Goal: Task Accomplishment & Management: Use online tool/utility

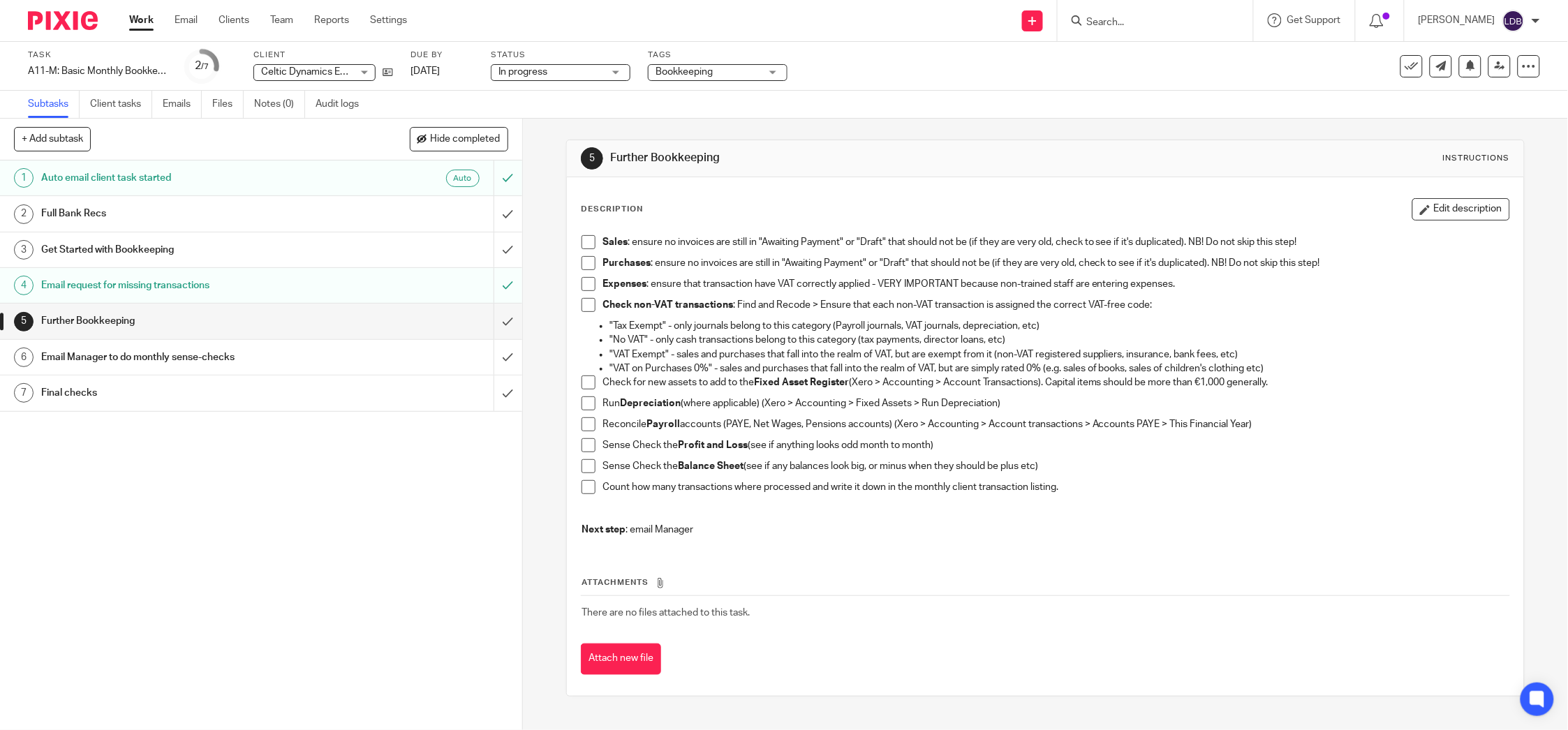
click at [177, 251] on h1 "Get Started with Bookkeeping" at bounding box center [187, 250] width 292 height 21
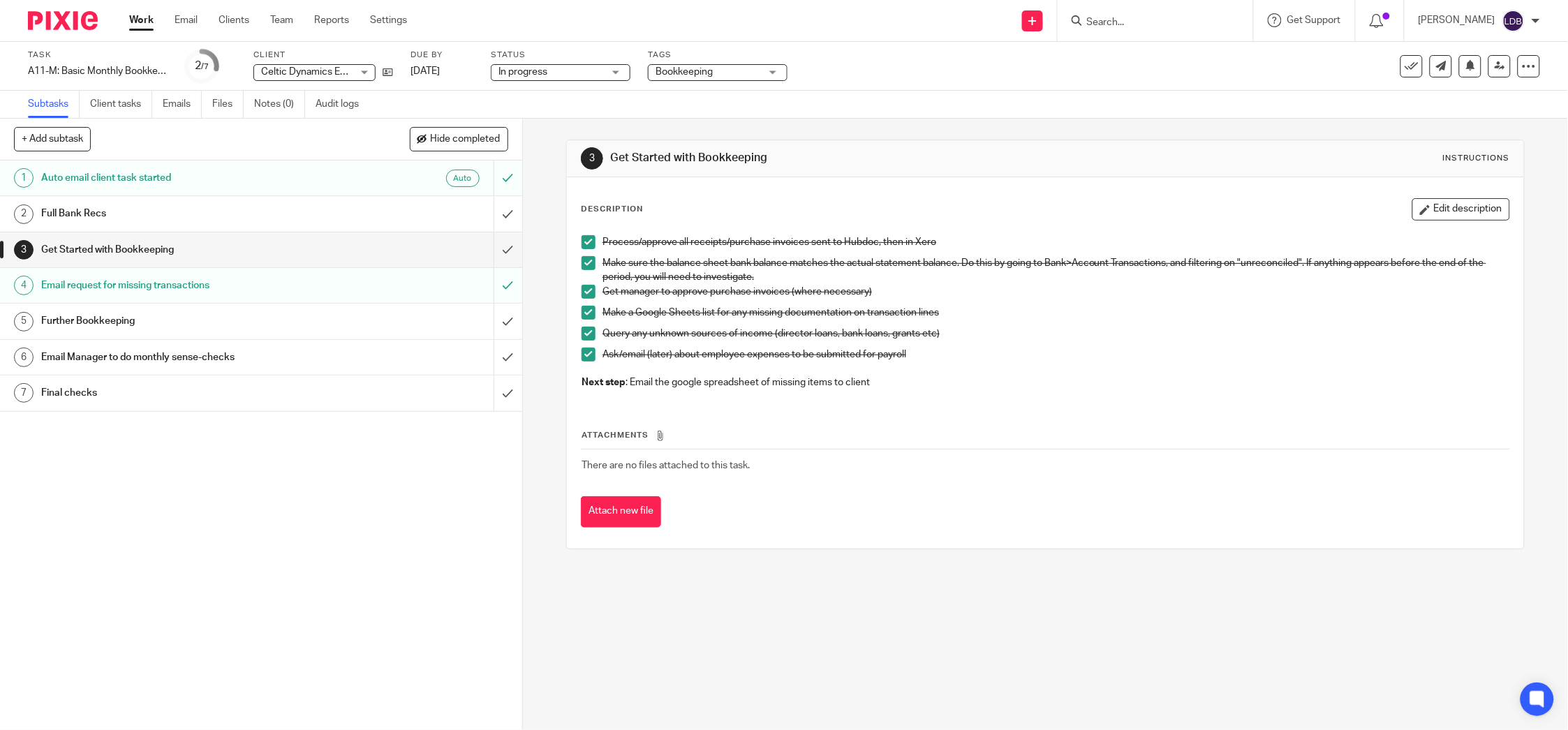
click at [924, 357] on p "Ask/email (later) about employee expenses to be submitted for payroll" at bounding box center [1056, 355] width 907 height 14
click at [581, 357] on span at bounding box center [588, 355] width 14 height 14
click at [583, 357] on span at bounding box center [588, 355] width 14 height 14
click at [67, 328] on h1 "Further Bookkeeping" at bounding box center [187, 321] width 292 height 21
